Goal: Task Accomplishment & Management: Manage account settings

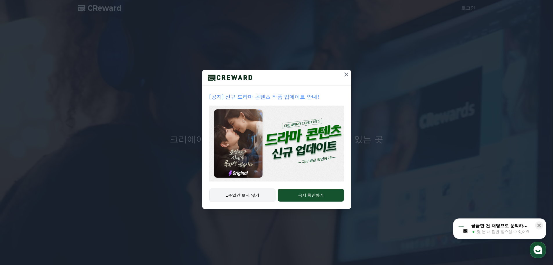
click at [242, 193] on button "1주일간 보지 않기" at bounding box center [242, 194] width 67 height 13
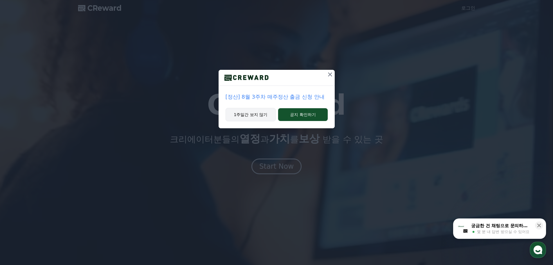
click at [251, 114] on button "1주일간 보지 않기" at bounding box center [251, 114] width 51 height 13
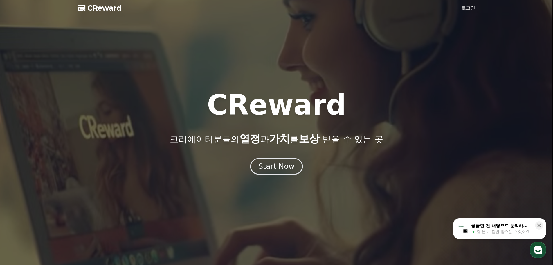
click at [276, 168] on div "Start Now" at bounding box center [277, 166] width 36 height 10
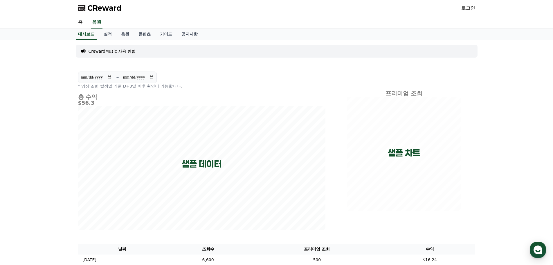
click at [470, 12] on div "로그인" at bounding box center [469, 7] width 14 height 9
click at [470, 9] on link "로그인" at bounding box center [469, 8] width 14 height 7
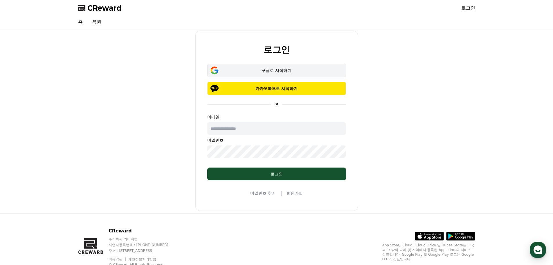
click at [275, 67] on div "구글로 시작하기" at bounding box center [277, 70] width 122 height 6
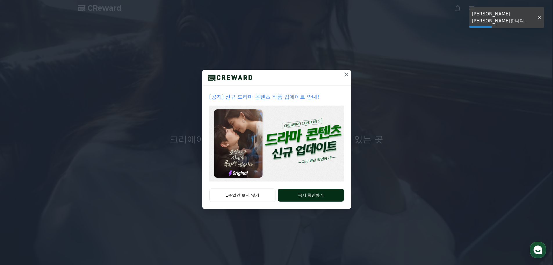
click at [297, 193] on button "공지 확인하기" at bounding box center [311, 195] width 66 height 13
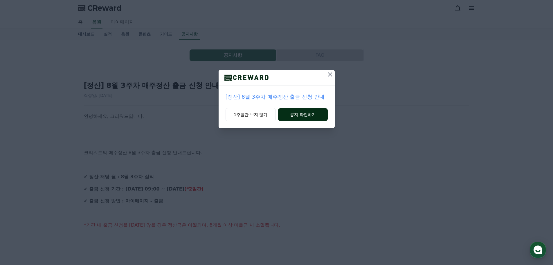
click at [307, 114] on button "공지 확인하기" at bounding box center [302, 114] width 49 height 13
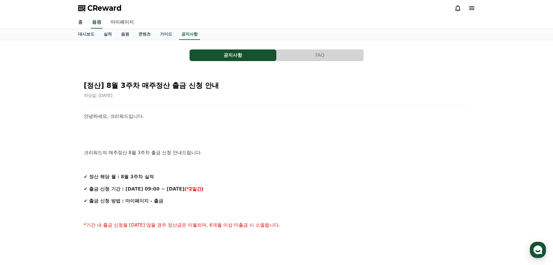
click at [111, 22] on link "마이페이지" at bounding box center [122, 22] width 33 height 12
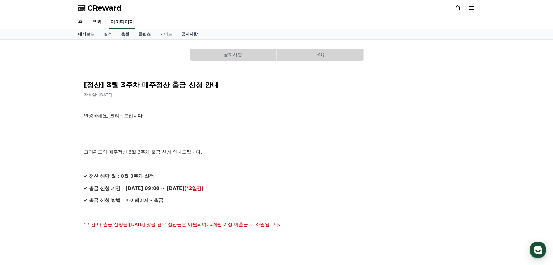
select select "**********"
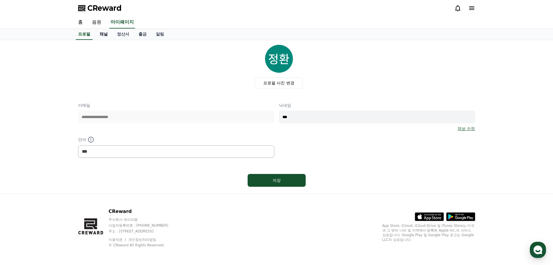
click at [104, 34] on link "채널" at bounding box center [103, 34] width 17 height 11
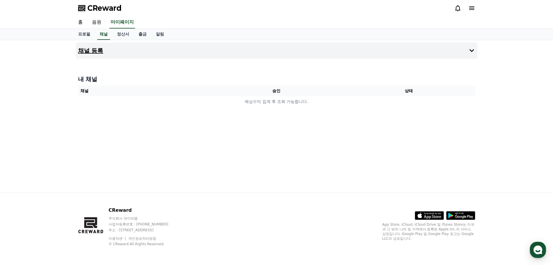
click at [98, 49] on h4 "채널 등록" at bounding box center [90, 50] width 25 height 6
